Goal: Task Accomplishment & Management: Complete application form

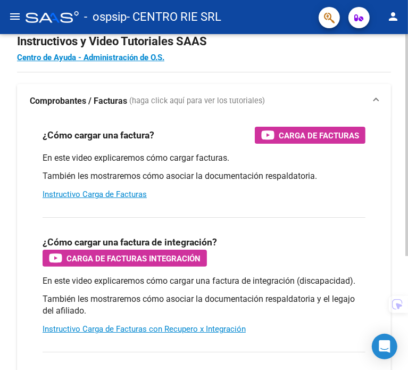
scroll to position [106, 0]
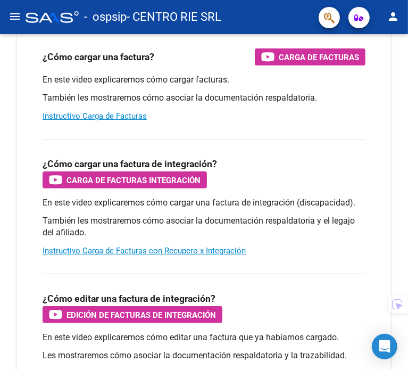
click at [20, 16] on mat-icon "menu" at bounding box center [15, 16] width 13 height 13
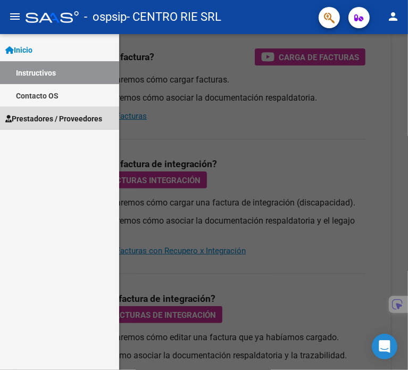
click at [54, 116] on span "Prestadores / Proveedores" at bounding box center [53, 119] width 97 height 12
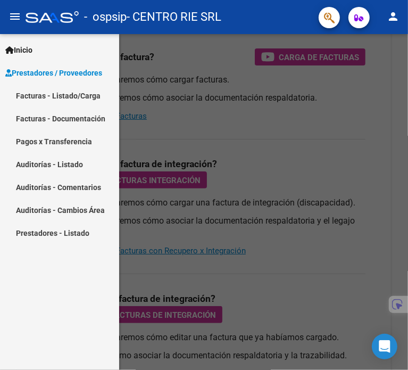
click at [62, 98] on link "Facturas - Listado/Carga" at bounding box center [59, 95] width 119 height 23
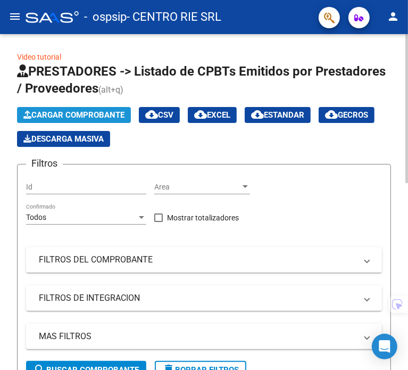
click at [71, 114] on span "Cargar Comprobante" at bounding box center [73, 115] width 101 height 10
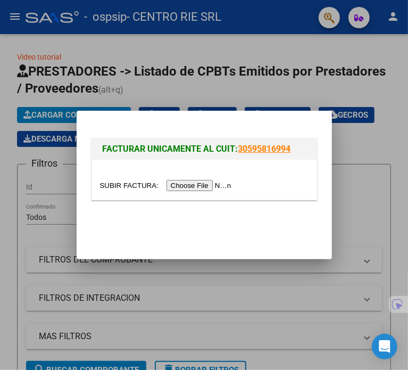
click at [173, 182] on input "file" at bounding box center [167, 185] width 135 height 11
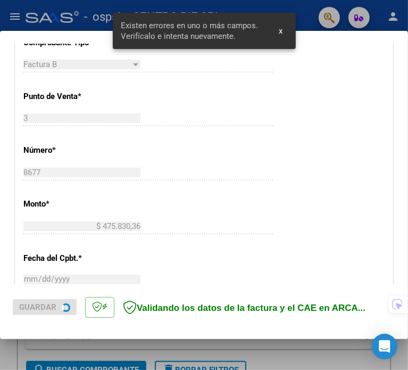
scroll to position [320, 0]
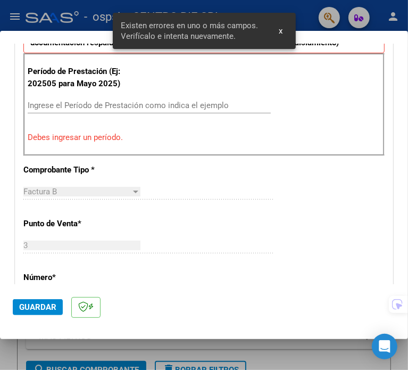
click at [79, 112] on div "Ingrese el Período de Prestación como indica el ejemplo" at bounding box center [149, 105] width 243 height 16
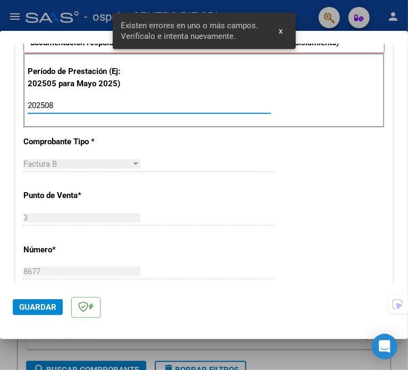
type input "202508"
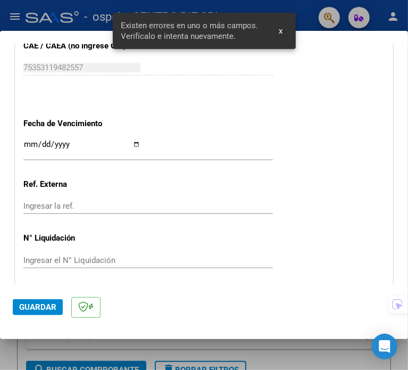
scroll to position [692, 0]
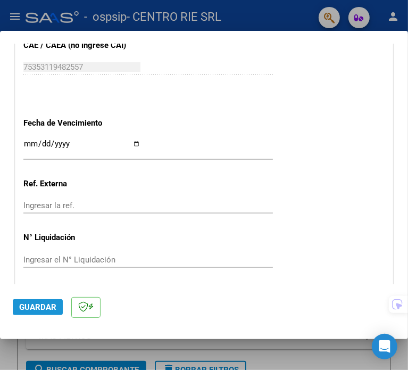
click at [35, 308] on span "Guardar" at bounding box center [37, 307] width 37 height 10
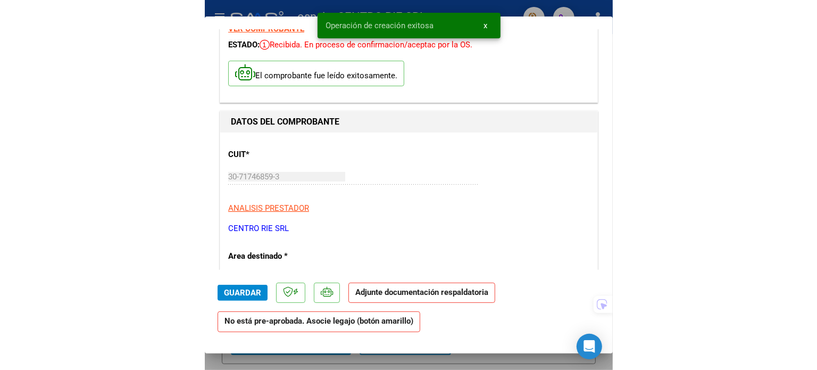
scroll to position [53, 0]
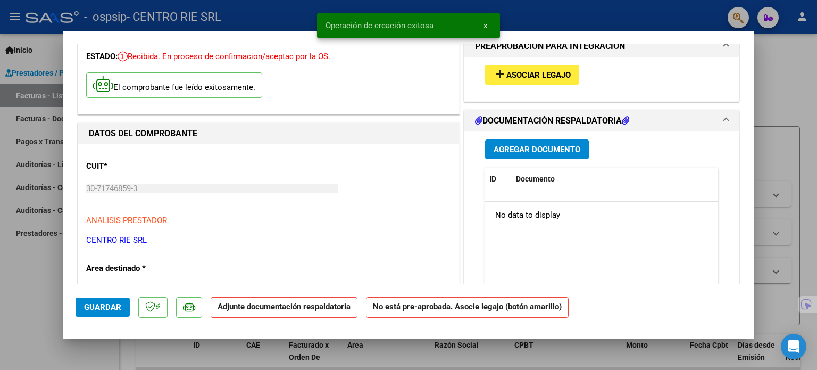
click at [457, 76] on span "Asociar Legajo" at bounding box center [538, 75] width 64 height 10
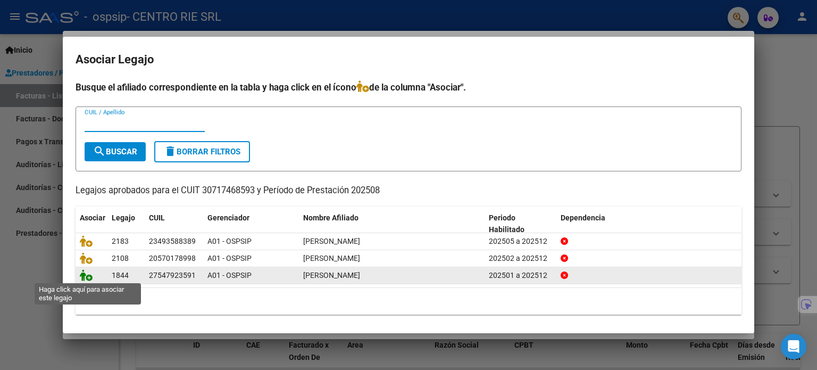
click at [85, 273] on icon at bounding box center [86, 275] width 13 height 12
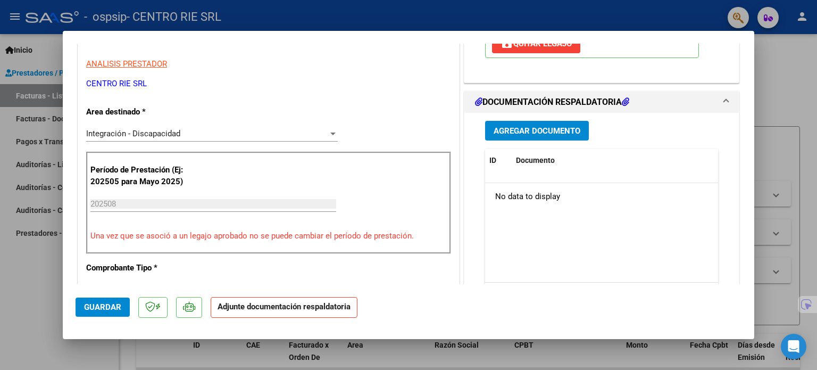
scroll to position [213, 0]
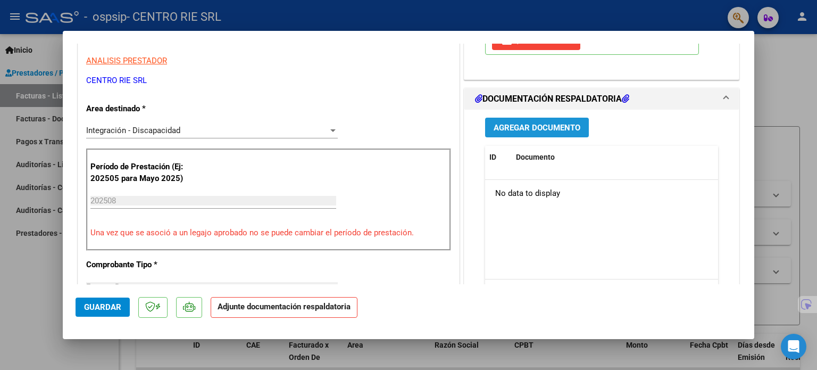
click at [457, 123] on span "Agregar Documento" at bounding box center [537, 128] width 87 height 10
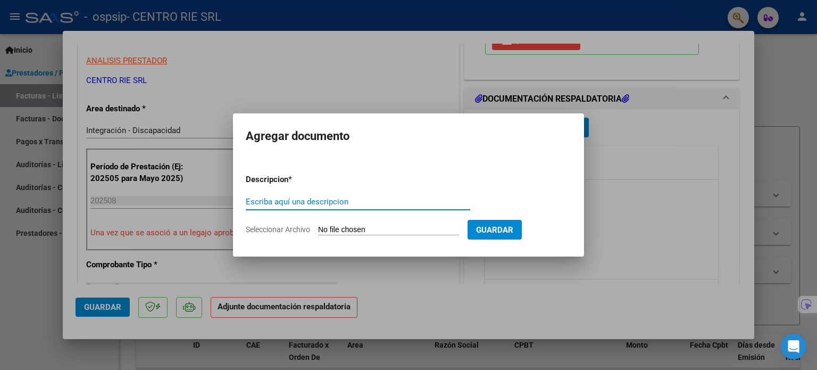
click at [330, 197] on input "Escriba aquí una descripcion" at bounding box center [358, 202] width 224 height 10
type input "P Asistencia"
click at [333, 227] on input "Seleccionar Archivo" at bounding box center [388, 230] width 141 height 10
type input "C:\fakepath\[PERSON_NAME] [PERSON_NAME].pdf"
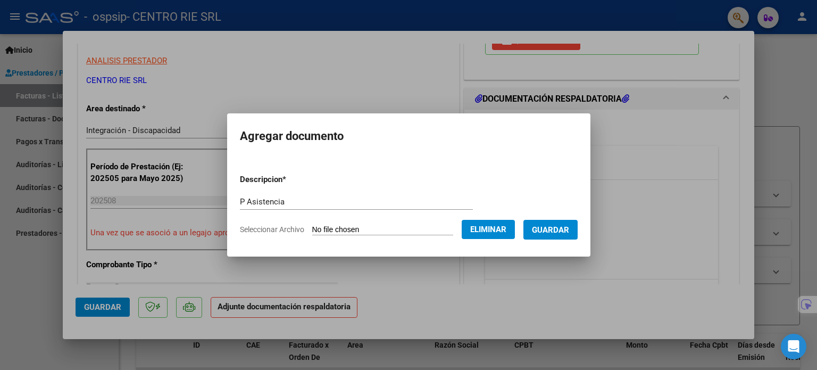
click at [457, 224] on span "Guardar" at bounding box center [550, 229] width 37 height 10
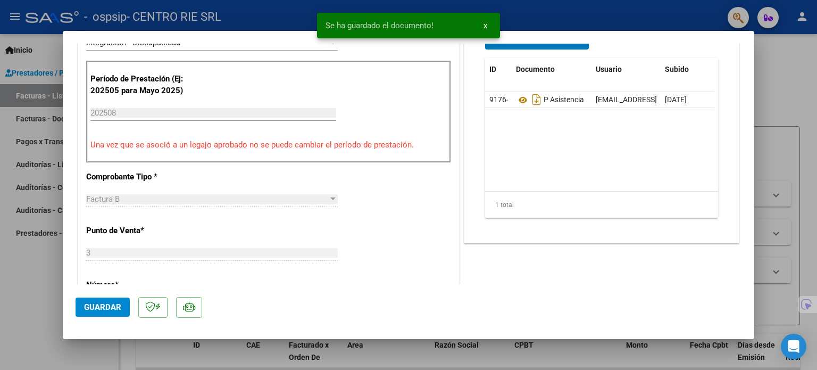
scroll to position [319, 0]
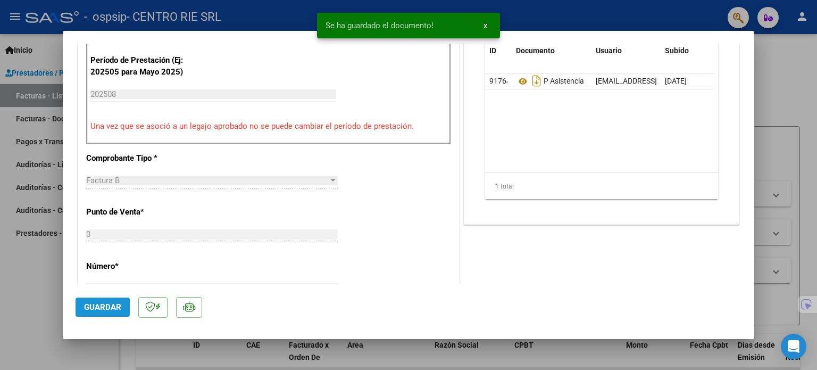
click at [108, 300] on button "Guardar" at bounding box center [103, 306] width 54 height 19
